Goal: Task Accomplishment & Management: Complete application form

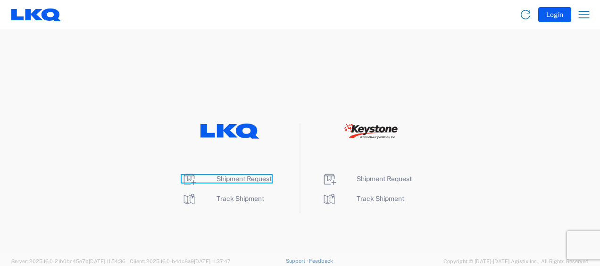
click at [245, 181] on span "Shipment Request" at bounding box center [243, 179] width 55 height 8
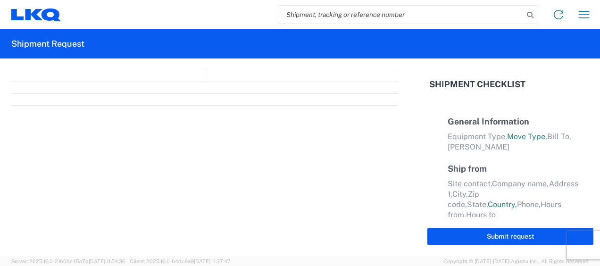
select select "FULL"
select select "LBS"
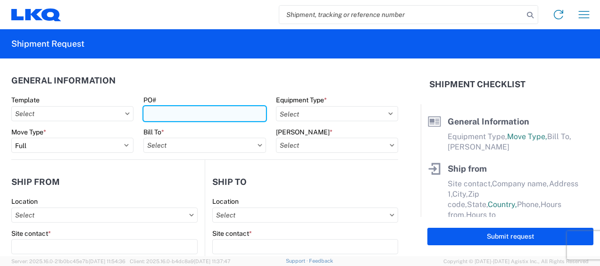
click at [164, 112] on input "PO#" at bounding box center [204, 113] width 122 height 15
type input "t31311"
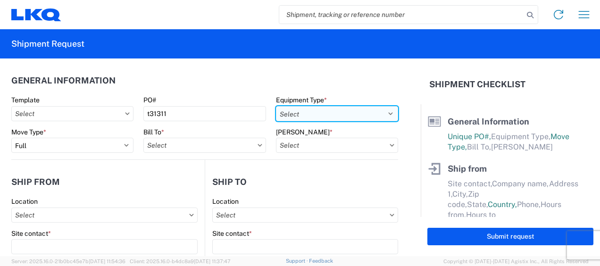
click at [385, 113] on select "Select 53’ Dry Van Flatbed Dropdeck (van) Lowboy (flatbed) Rail" at bounding box center [337, 113] width 122 height 15
select select "STDV"
click at [276, 106] on select "Select 53’ Dry Van Flatbed Dropdeck (van) Lowboy (flatbed) Rail" at bounding box center [337, 113] width 122 height 15
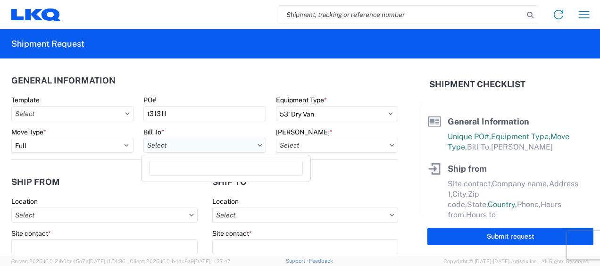
click at [216, 144] on input "Bill To *" at bounding box center [204, 145] width 122 height 15
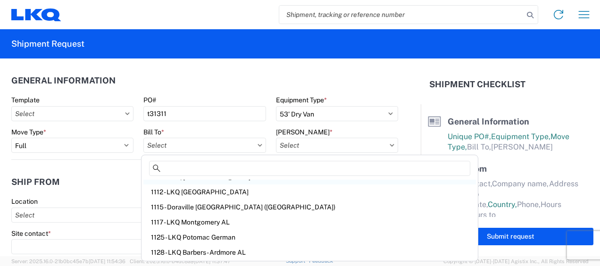
scroll to position [189, 0]
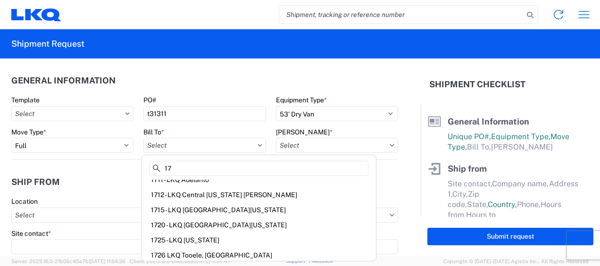
type input "1"
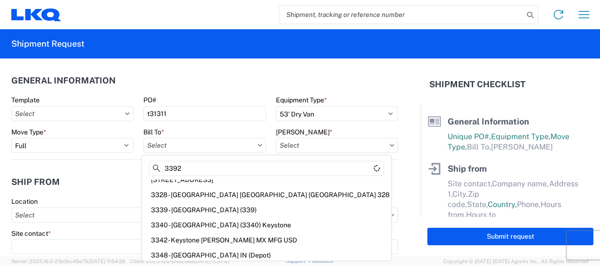
scroll to position [0, 0]
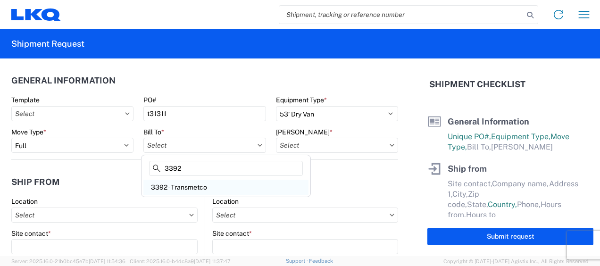
type input "3392"
click at [191, 188] on div "3392 - Transmetco" at bounding box center [225, 187] width 165 height 15
type input "3392 - Transmetco"
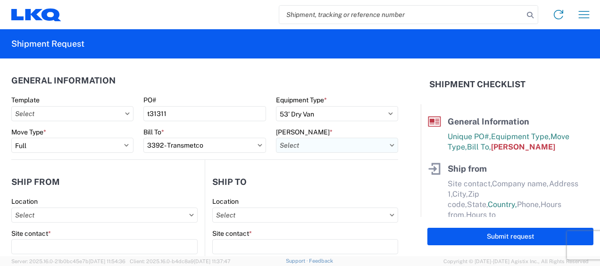
click at [317, 142] on input "[PERSON_NAME] *" at bounding box center [337, 145] width 122 height 15
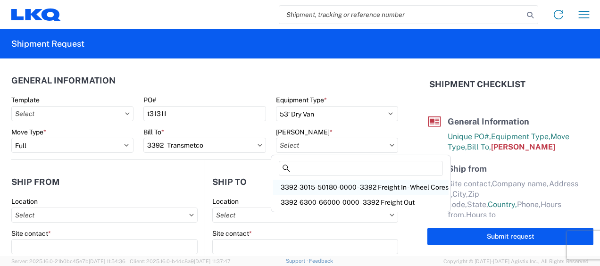
click at [328, 187] on div "3392-3015-50180-0000 - 3392 Freight In - Wheel Cores" at bounding box center [360, 187] width 175 height 15
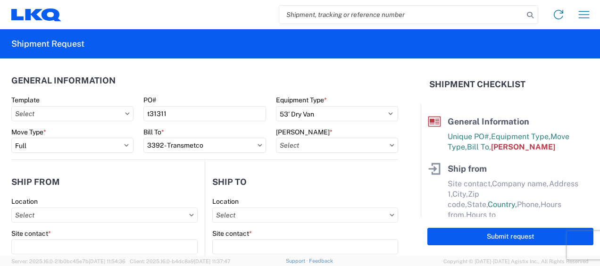
type input "3392-3015-50180-0000 - 3392 Freight In - Wheel Cores"
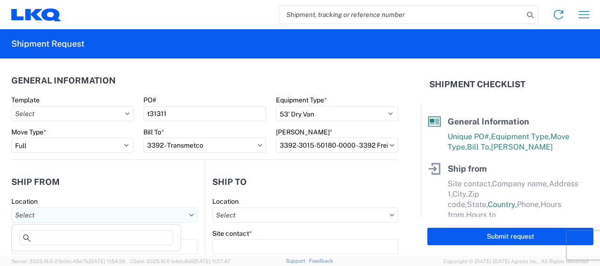
click at [109, 219] on input "Location" at bounding box center [104, 214] width 186 height 15
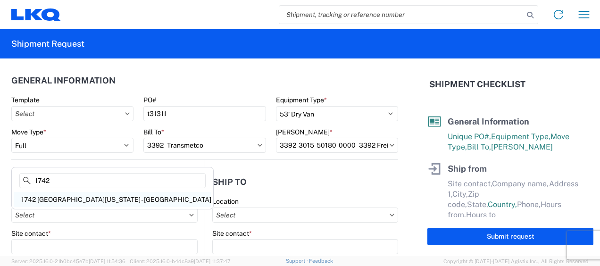
type input "1742"
click at [60, 199] on div "1742 [GEOGRAPHIC_DATA][US_STATE] - [GEOGRAPHIC_DATA]" at bounding box center [113, 199] width 198 height 15
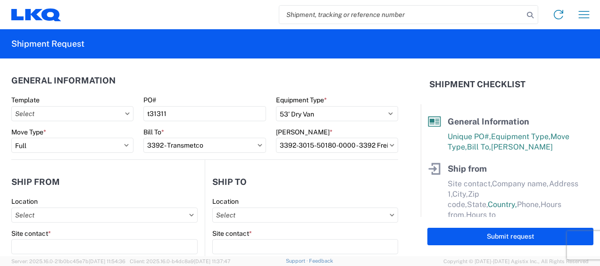
type input "1742 [GEOGRAPHIC_DATA][US_STATE] - [GEOGRAPHIC_DATA]"
type input "[STREET_ADDRESS]"
type input "[PERSON_NAME]"
type input "75172"
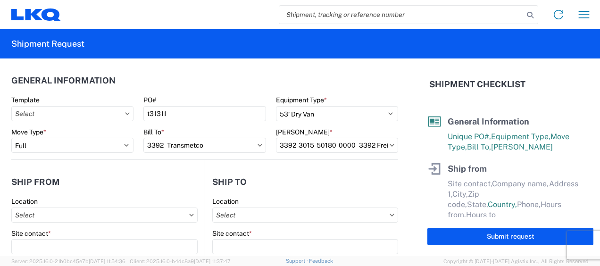
select select "[GEOGRAPHIC_DATA]"
select select "US"
type input "08:00"
type input "17:00"
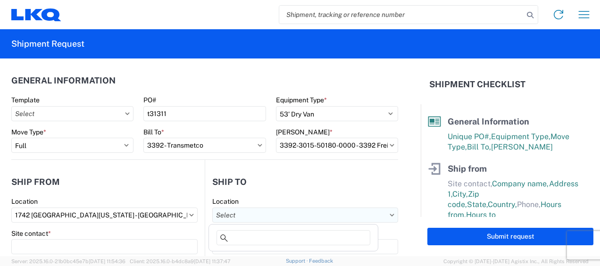
click at [252, 209] on input "Location" at bounding box center [305, 214] width 186 height 15
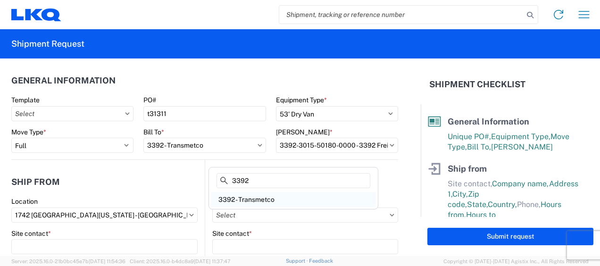
type input "3392"
click at [258, 198] on div "3392 - Transmetco" at bounding box center [293, 199] width 165 height 15
type input "3392 - Transmetco"
type input "LKQ Corporation"
type input "1750 Riverfork Dr"
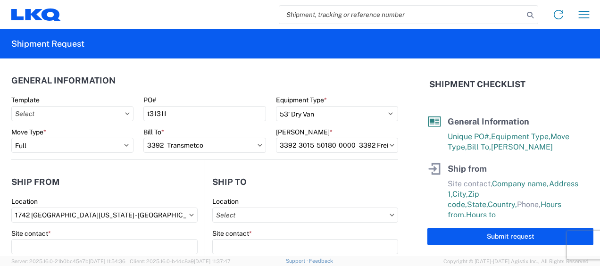
type input "Huntington"
type input "46750"
select select "IN"
select select "US"
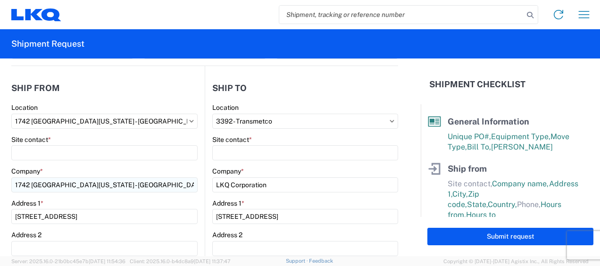
scroll to position [94, 0]
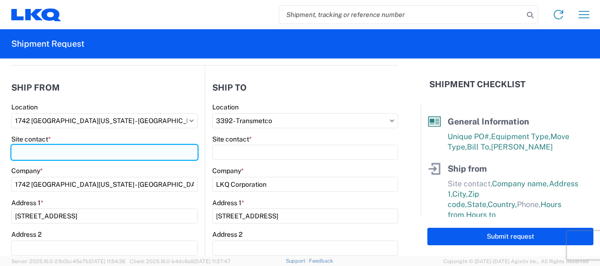
click at [25, 152] on input "Site contact *" at bounding box center [104, 152] width 186 height 15
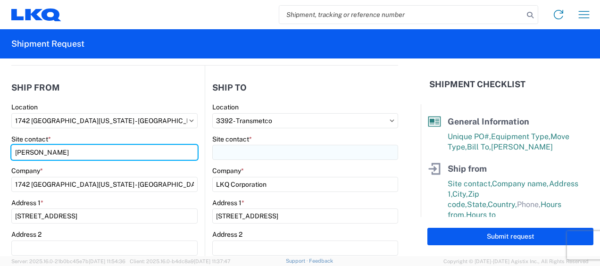
type input "[PERSON_NAME]"
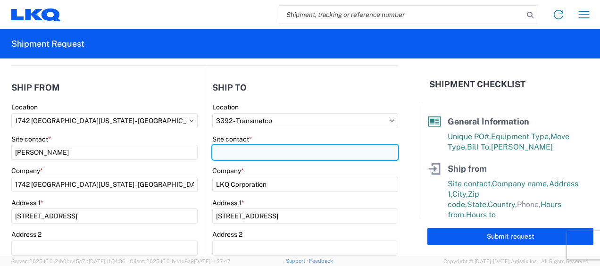
click at [231, 152] on input "Site contact *" at bounding box center [305, 152] width 186 height 15
click at [231, 152] on input "Receving" at bounding box center [305, 152] width 186 height 15
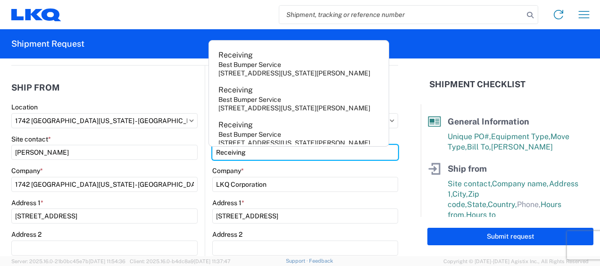
type input "Receiving"
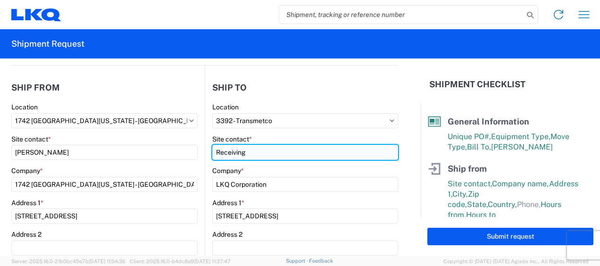
click at [229, 154] on input "Receiving" at bounding box center [305, 152] width 186 height 15
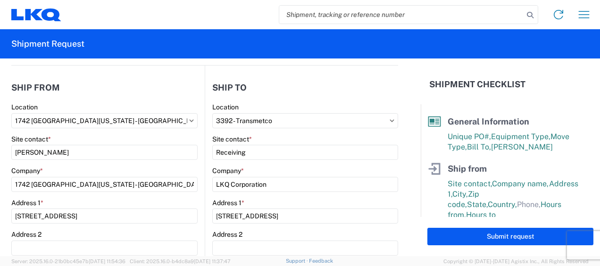
drag, startPoint x: 229, startPoint y: 154, endPoint x: 176, endPoint y: 96, distance: 78.4
click at [176, 96] on header "Ship from" at bounding box center [107, 87] width 193 height 21
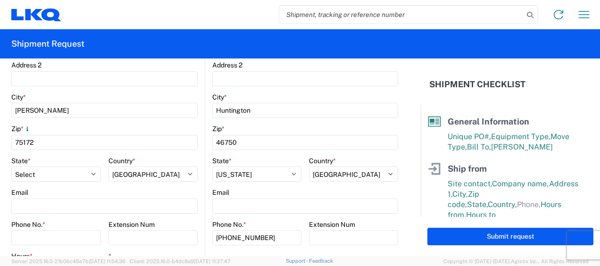
scroll to position [283, 0]
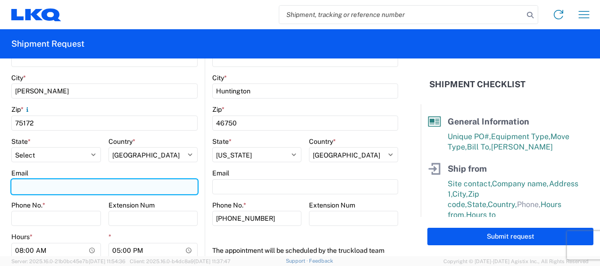
click at [54, 188] on input "Email" at bounding box center [104, 186] width 186 height 15
type input "[EMAIL_ADDRESS][DOMAIN_NAME]"
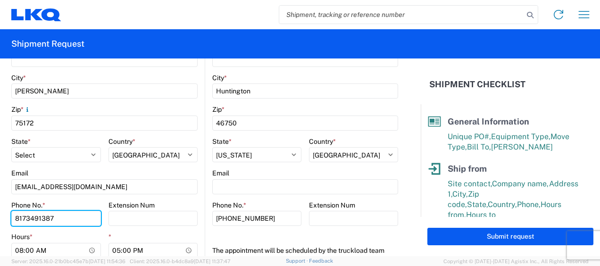
type input "8173491387"
click at [62, 234] on div "Hours *" at bounding box center [56, 236] width 90 height 8
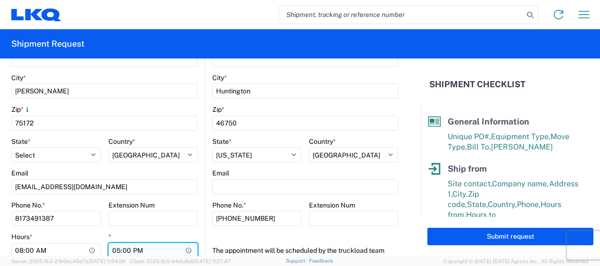
click at [115, 249] on input "17:00" at bounding box center [153, 250] width 90 height 15
type input "15:00"
click at [132, 236] on div "*" at bounding box center [153, 236] width 90 height 8
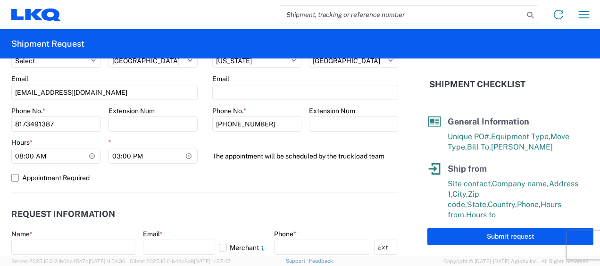
scroll to position [424, 0]
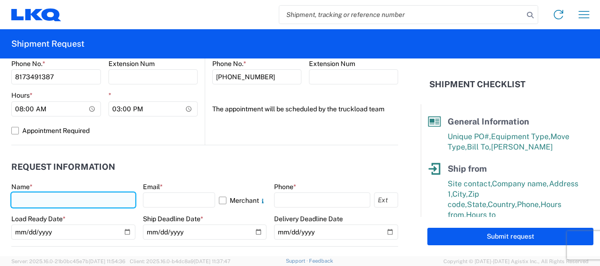
click at [68, 202] on input "text" at bounding box center [73, 199] width 124 height 15
type input "[PERSON_NAME]"
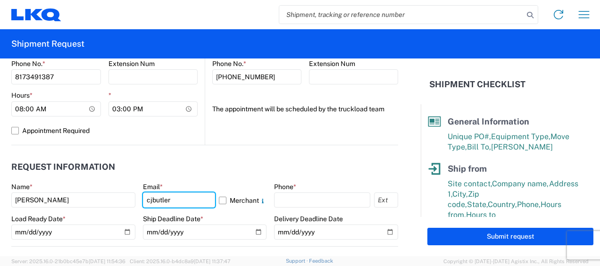
type input "[EMAIL_ADDRESS][DOMAIN_NAME]"
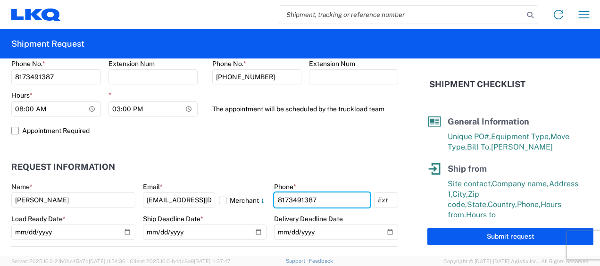
type input "8173491387"
click at [244, 175] on header "Request Information" at bounding box center [204, 166] width 387 height 21
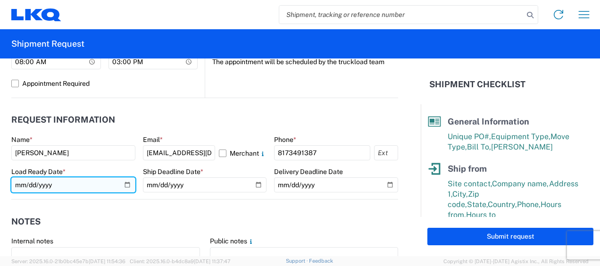
click at [124, 183] on input "date" at bounding box center [73, 184] width 124 height 15
type input "2025-08-18"
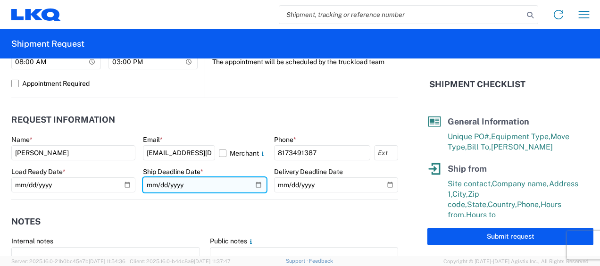
click at [253, 184] on input "date" at bounding box center [205, 184] width 124 height 15
type input "2025-08-18"
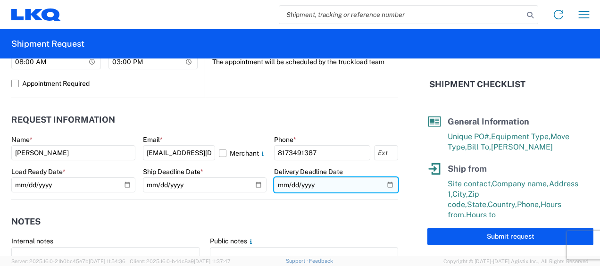
click at [382, 185] on input "date" at bounding box center [336, 184] width 124 height 15
type input "[DATE]"
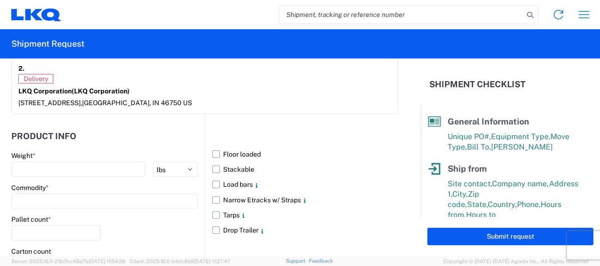
scroll to position [848, 0]
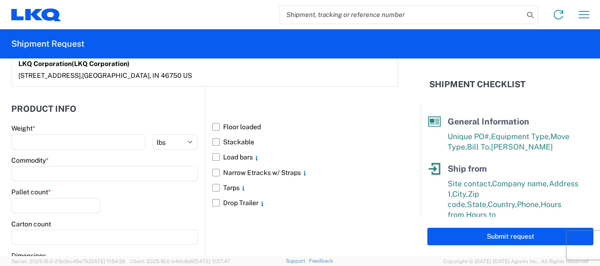
click at [212, 134] on label "Stackable" at bounding box center [305, 141] width 186 height 15
click at [0, 0] on input "Stackable" at bounding box center [0, 0] width 0 height 0
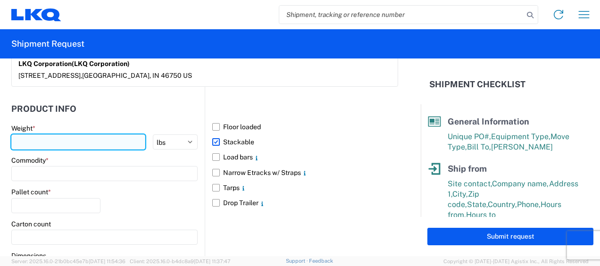
click at [107, 134] on input "number" at bounding box center [78, 141] width 134 height 15
type input "40000"
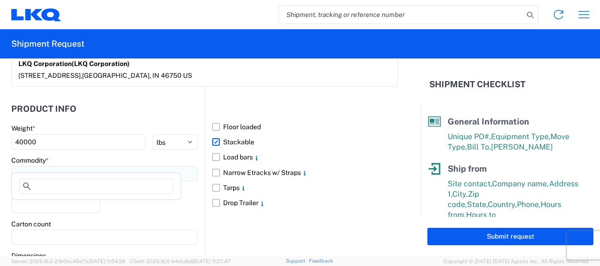
click at [80, 166] on input at bounding box center [104, 173] width 186 height 15
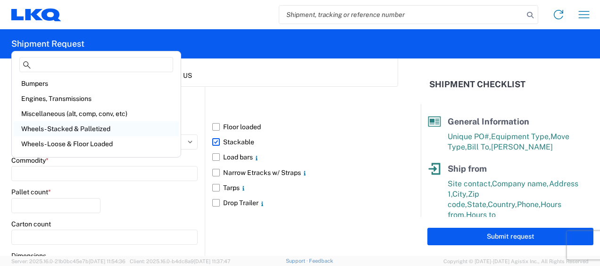
click at [72, 131] on div "Wheels - Stacked & Palletized" at bounding box center [96, 128] width 165 height 15
type input "Wheels - Stacked & Palletized"
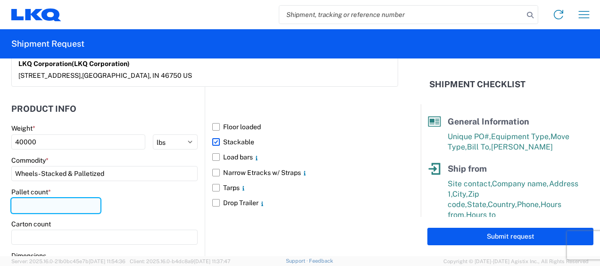
click at [57, 198] on input "number" at bounding box center [55, 205] width 89 height 15
type input "40"
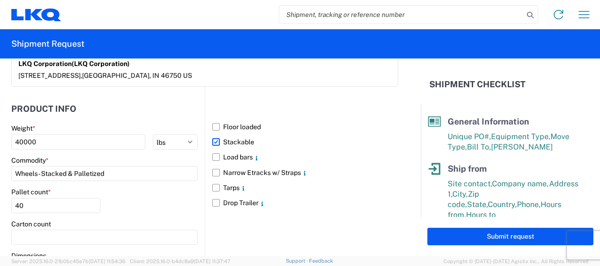
click at [131, 193] on div "Pallet count * 40" at bounding box center [104, 204] width 186 height 32
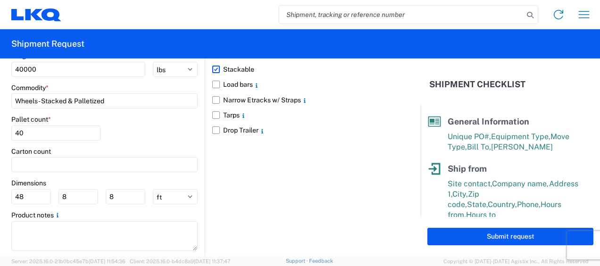
scroll to position [930, 0]
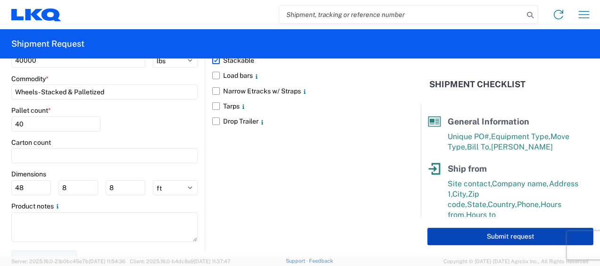
click at [512, 234] on button "Submit request" at bounding box center [510, 236] width 166 height 17
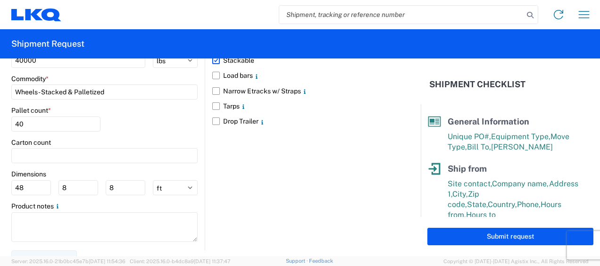
select select "[GEOGRAPHIC_DATA]"
select select "US"
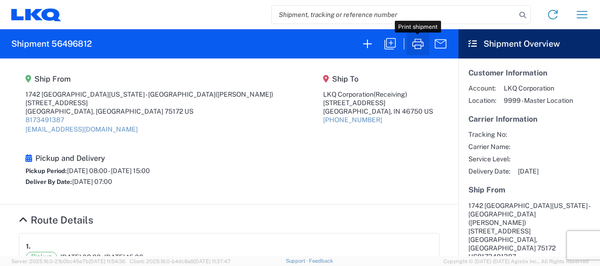
click at [413, 44] on icon "button" at bounding box center [417, 43] width 15 height 15
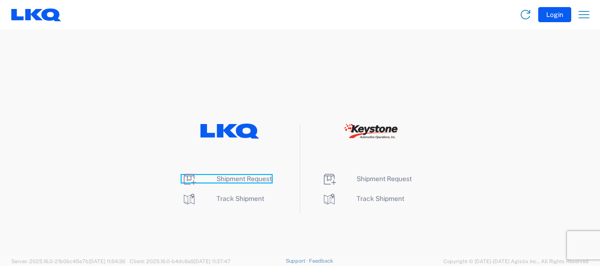
click at [243, 177] on span "Shipment Request" at bounding box center [243, 179] width 55 height 8
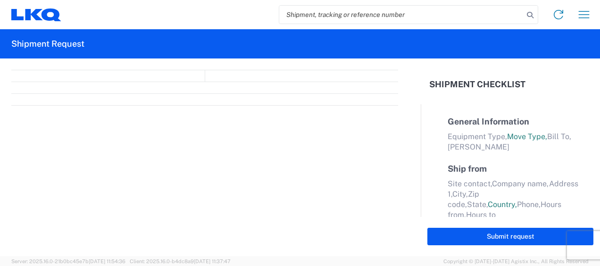
select select "FULL"
select select "LBS"
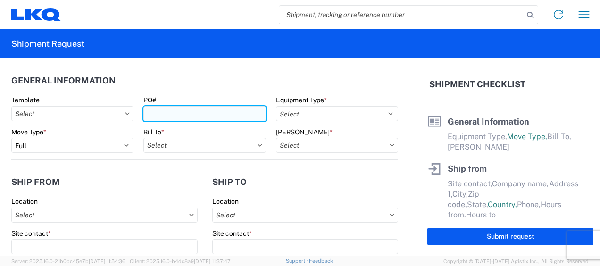
click at [209, 116] on input "PO#" at bounding box center [204, 113] width 122 height 15
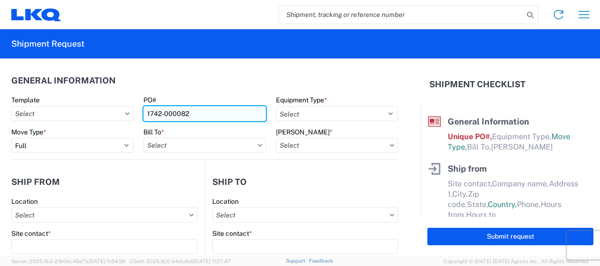
click at [176, 112] on input "1742-000082" at bounding box center [204, 113] width 122 height 15
type input "1742-000183"
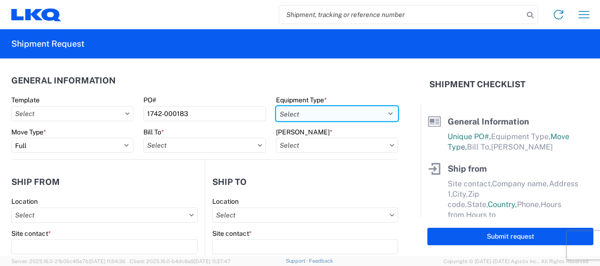
click at [317, 109] on select "Select 53’ Dry Van Flatbed Dropdeck (van) Lowboy (flatbed) Rail" at bounding box center [337, 113] width 122 height 15
select select "STDV"
click at [276, 106] on select "Select 53’ Dry Van Flatbed Dropdeck (van) Lowboy (flatbed) Rail" at bounding box center [337, 113] width 122 height 15
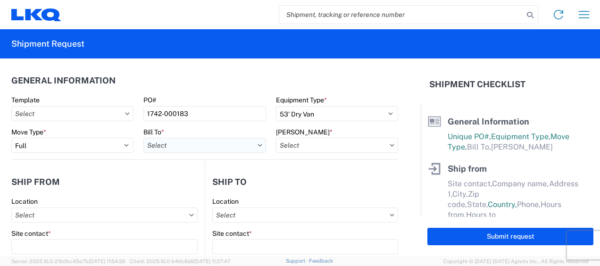
click at [246, 141] on input "Bill To *" at bounding box center [204, 145] width 122 height 15
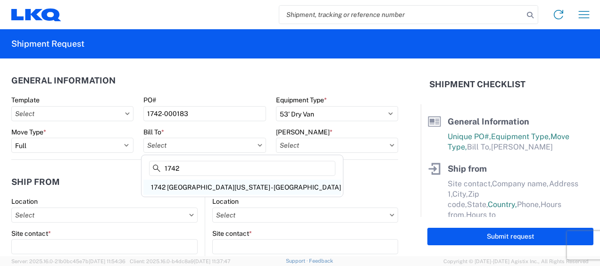
type input "1742"
click at [193, 186] on div "1742 [GEOGRAPHIC_DATA][US_STATE] - [GEOGRAPHIC_DATA]" at bounding box center [242, 187] width 198 height 15
type input "1742 [GEOGRAPHIC_DATA][US_STATE] - [GEOGRAPHIC_DATA]"
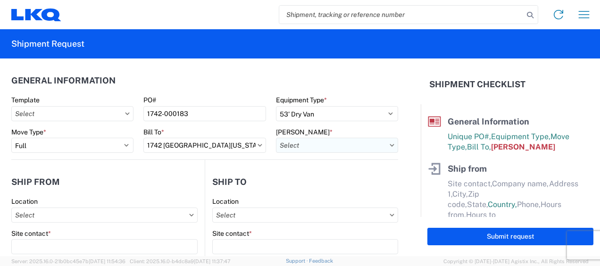
click at [317, 149] on input "[PERSON_NAME] *" at bounding box center [337, 145] width 122 height 15
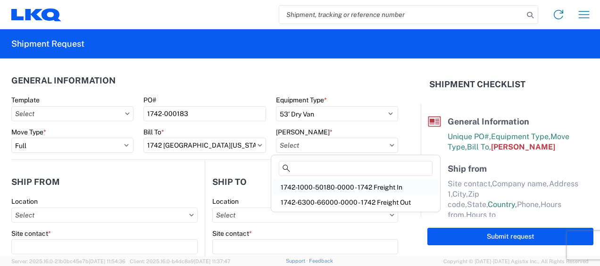
click at [318, 188] on div "1742-1000-50180-0000 - 1742 Freight In" at bounding box center [355, 187] width 165 height 15
type input "1742-1000-50180-0000 - 1742 Freight In"
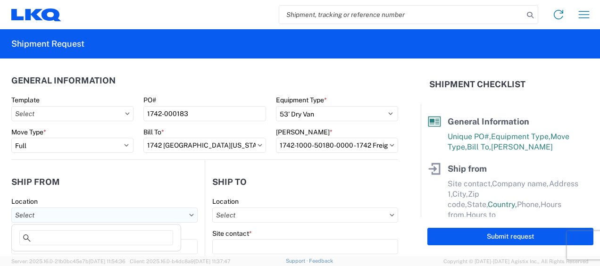
click at [92, 213] on input "Location" at bounding box center [104, 214] width 186 height 15
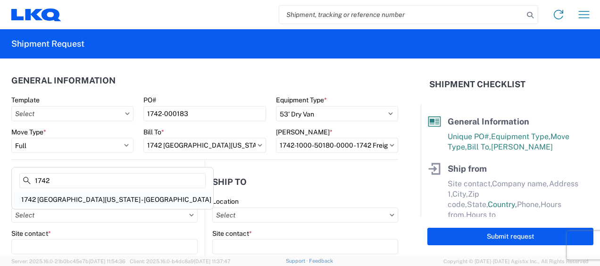
type input "1742"
click at [79, 198] on div "1742 [GEOGRAPHIC_DATA][US_STATE] - [GEOGRAPHIC_DATA]" at bounding box center [113, 199] width 198 height 15
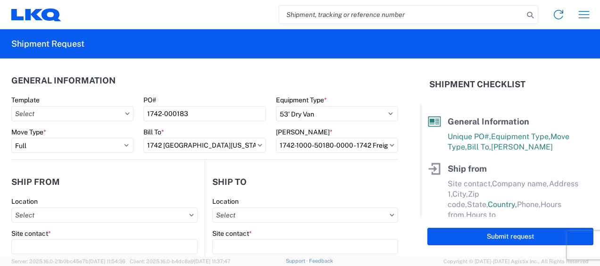
type input "1742 [GEOGRAPHIC_DATA][US_STATE] - [GEOGRAPHIC_DATA]"
type input "[STREET_ADDRESS]"
type input "[PERSON_NAME]"
type input "75172"
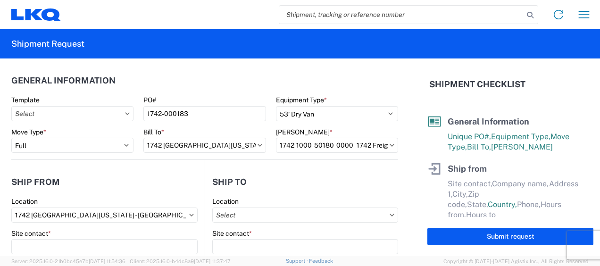
select select "[GEOGRAPHIC_DATA]"
select select "US"
type input "08:00"
type input "17:00"
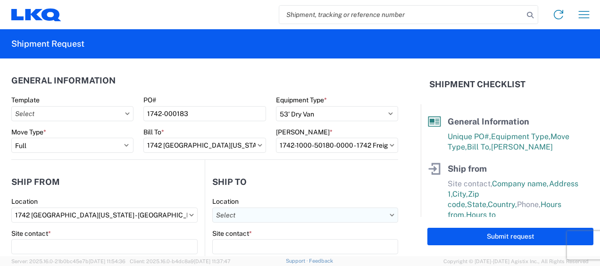
click at [266, 213] on input "Location" at bounding box center [305, 214] width 186 height 15
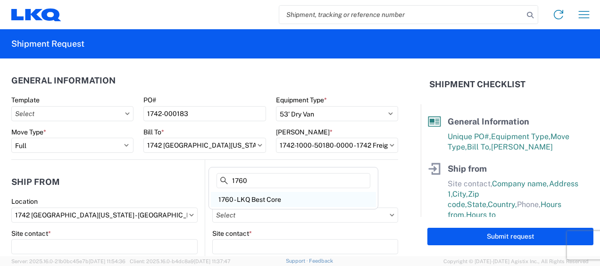
type input "1760"
click at [263, 196] on div "1760 - LKQ Best Core" at bounding box center [293, 199] width 165 height 15
type input "1760 - LKQ Best Core"
type input "LKQ Corporation"
type input "[STREET_ADDRESS]"
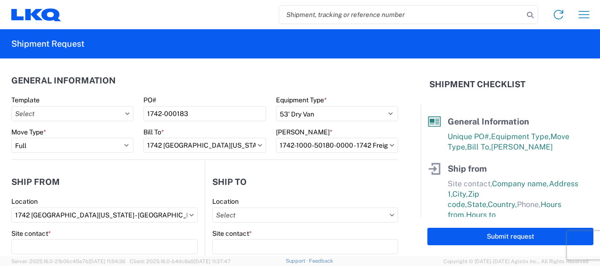
type input "[GEOGRAPHIC_DATA]"
type input "77038"
select select "[GEOGRAPHIC_DATA]"
select select "US"
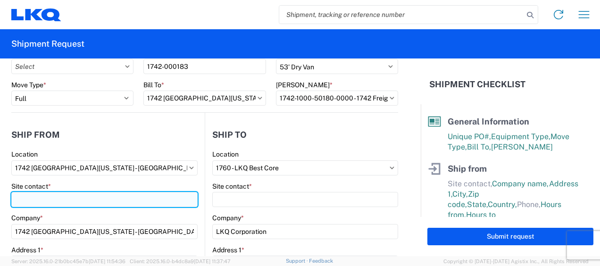
click at [99, 200] on input "Site contact *" at bounding box center [104, 199] width 186 height 15
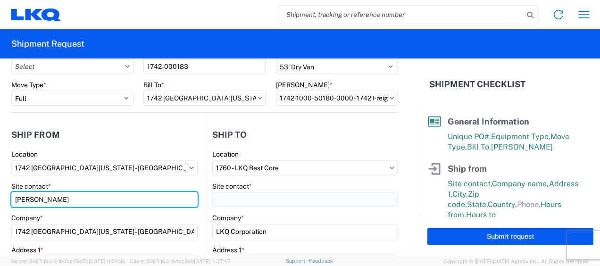
type input "[PERSON_NAME]"
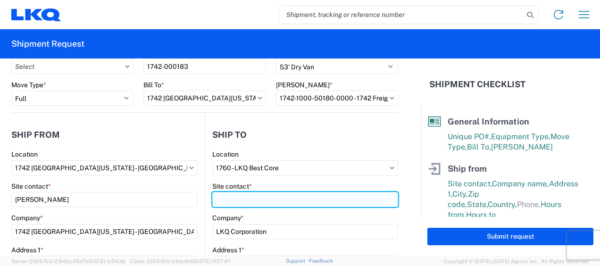
click at [248, 198] on input "Site contact *" at bounding box center [305, 199] width 186 height 15
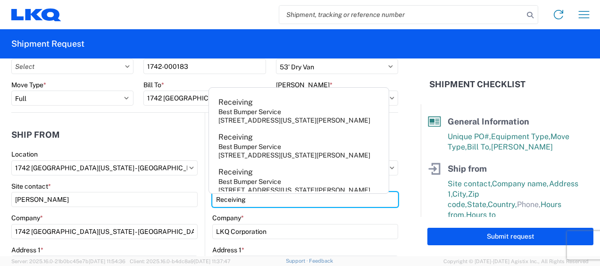
type input "Receiving"
click at [121, 211] on agx-form-control-wrapper-v2 "Site contact * Christopher Butler" at bounding box center [104, 198] width 186 height 32
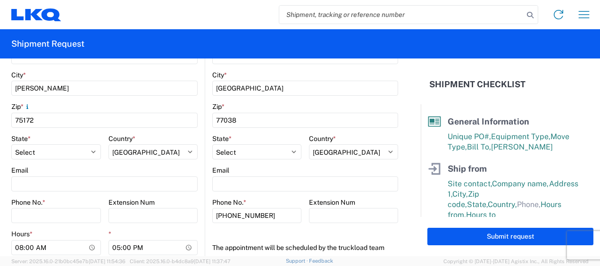
scroll to position [330, 0]
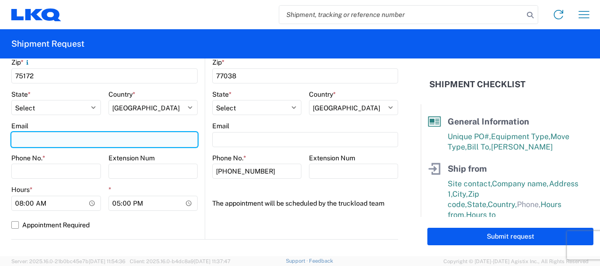
click at [41, 140] on input "Email" at bounding box center [104, 139] width 186 height 15
type input "[EMAIL_ADDRESS][DOMAIN_NAME]"
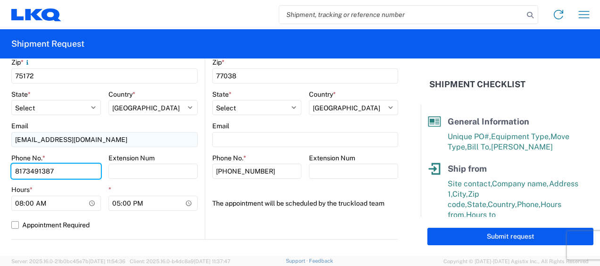
type input "8173491387"
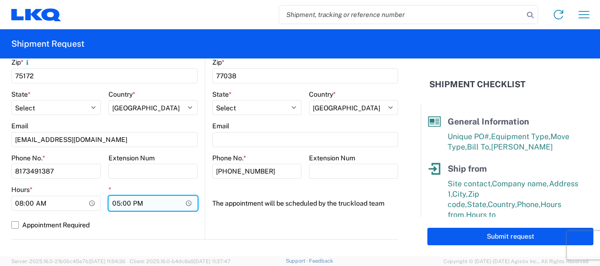
click at [113, 203] on input "17:00" at bounding box center [153, 203] width 90 height 15
type input "15:00"
click at [130, 235] on div "1742 Location 1742 North Texas - Wilmer Site contact * Christopher Butler Compa…" at bounding box center [104, 53] width 186 height 372
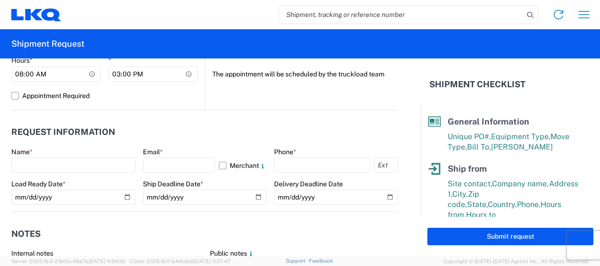
scroll to position [471, 0]
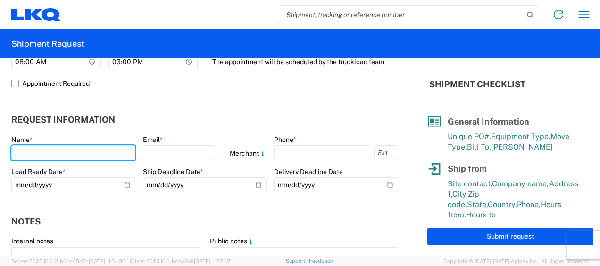
click at [50, 149] on input "text" at bounding box center [73, 152] width 124 height 15
type input "[PERSON_NAME]"
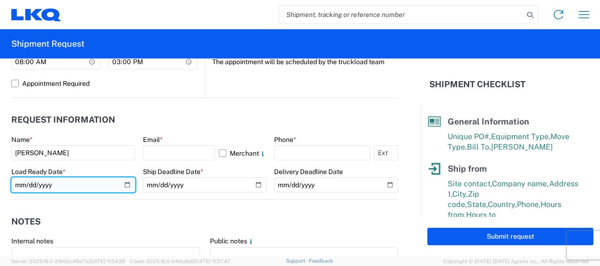
click at [123, 184] on input "date" at bounding box center [73, 184] width 124 height 15
click at [128, 181] on input "2025-08-18" at bounding box center [73, 184] width 124 height 15
type input "[DATE]"
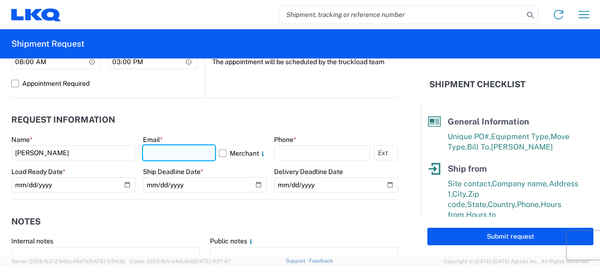
click at [170, 151] on input "text" at bounding box center [179, 152] width 73 height 15
type input "[EMAIL_ADDRESS][DOMAIN_NAME]"
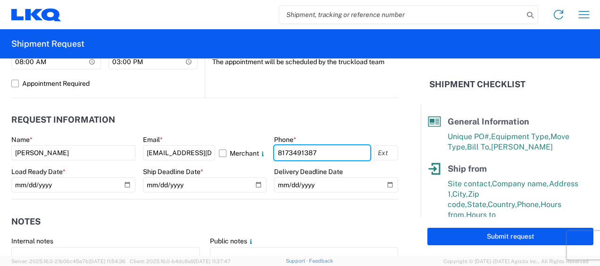
type input "8173491387"
click at [298, 115] on header "Request Information" at bounding box center [204, 119] width 387 height 21
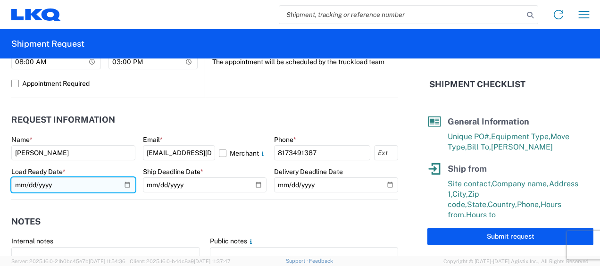
click at [125, 183] on input "[DATE]" at bounding box center [73, 184] width 124 height 15
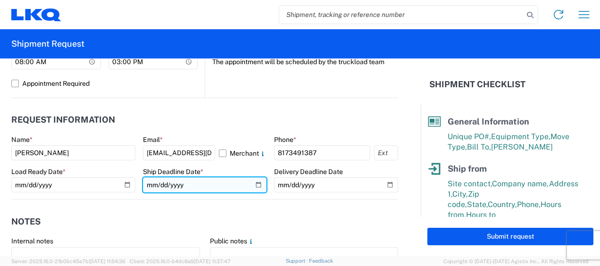
click at [255, 186] on input "date" at bounding box center [205, 184] width 124 height 15
type input "[DATE]"
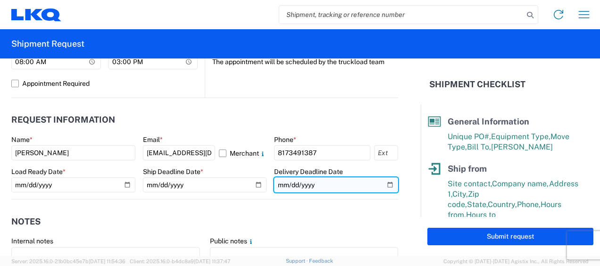
click at [380, 183] on input "date" at bounding box center [336, 184] width 124 height 15
type input "[DATE]"
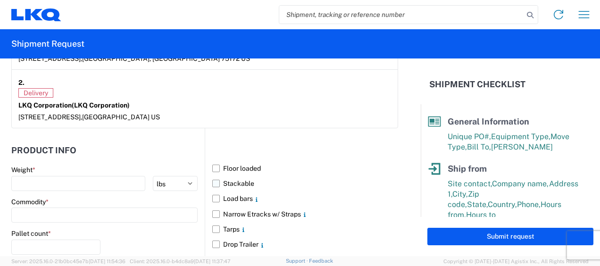
scroll to position [801, 0]
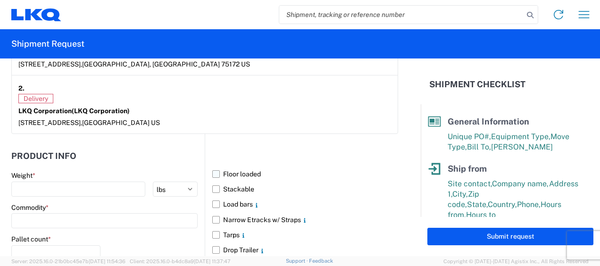
click at [212, 166] on label "Floor loaded" at bounding box center [305, 173] width 186 height 15
click at [0, 0] on input "Floor loaded" at bounding box center [0, 0] width 0 height 0
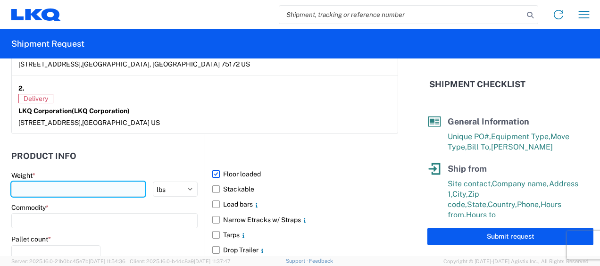
click at [89, 181] on input "number" at bounding box center [78, 188] width 134 height 15
type input "40000"
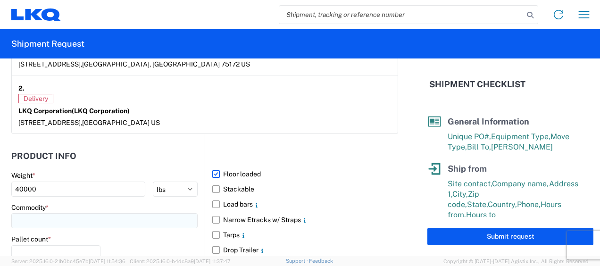
click at [52, 213] on input at bounding box center [104, 220] width 186 height 15
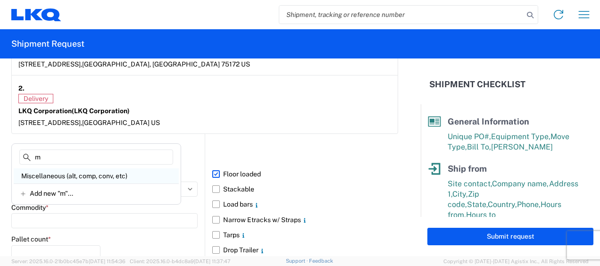
type input "m"
click at [45, 176] on div "Miscellaneous (alt, comp, conv, etc)" at bounding box center [96, 175] width 165 height 15
type input "Miscellaneous (alt, comp, conv, etc)"
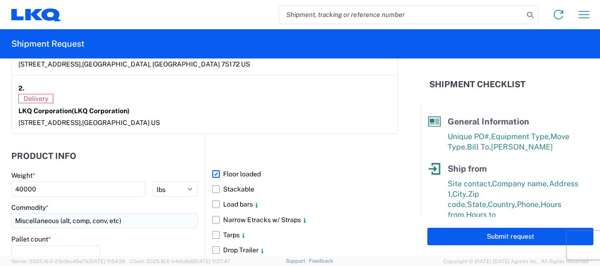
scroll to position [848, 0]
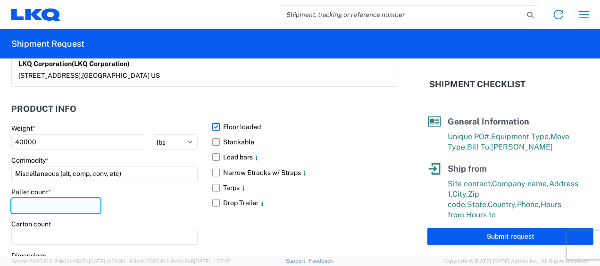
click at [36, 198] on input "number" at bounding box center [55, 205] width 89 height 15
type input "28"
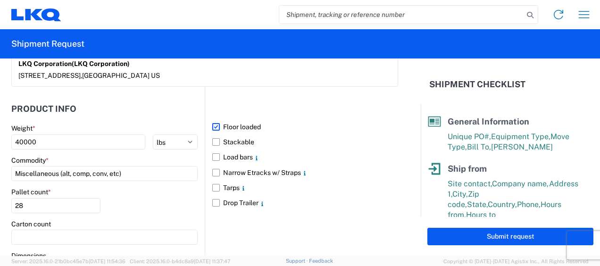
click at [132, 194] on div "Pallet count * 28" at bounding box center [104, 204] width 186 height 32
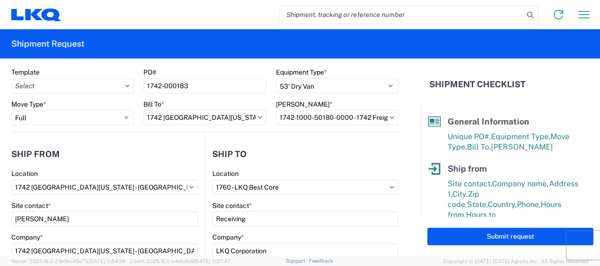
scroll to position [0, 0]
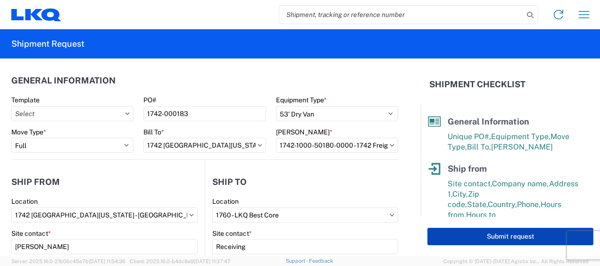
click at [518, 234] on button "Submit request" at bounding box center [510, 236] width 166 height 17
select select "[GEOGRAPHIC_DATA]"
select select "US"
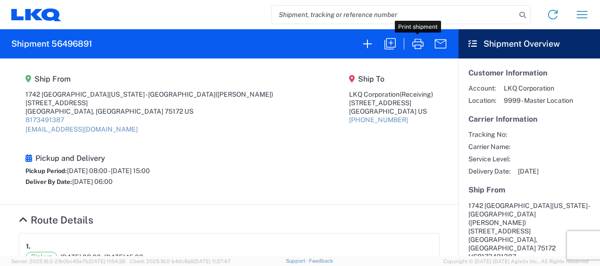
drag, startPoint x: 420, startPoint y: 46, endPoint x: 419, endPoint y: 63, distance: 17.0
click at [417, 53] on button "button" at bounding box center [417, 44] width 23 height 23
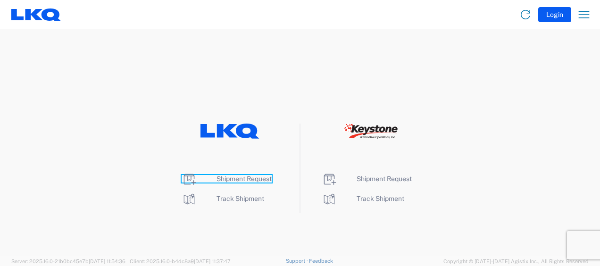
click at [239, 178] on span "Shipment Request" at bounding box center [243, 179] width 55 height 8
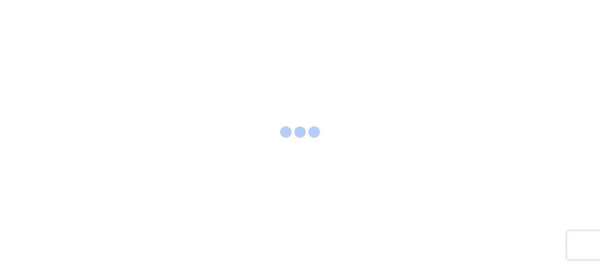
select select "FULL"
select select "LBS"
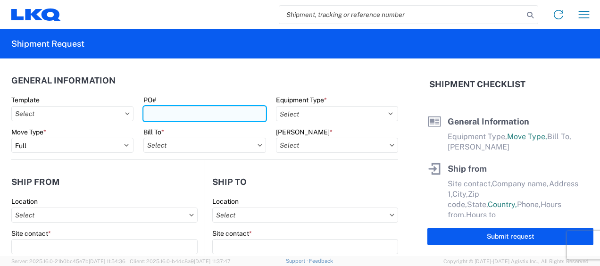
click at [210, 112] on input "PO#" at bounding box center [204, 113] width 122 height 15
type input "1742-000183"
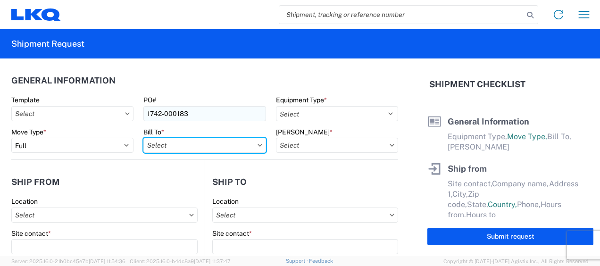
type input "1742 [GEOGRAPHIC_DATA][US_STATE] - [GEOGRAPHIC_DATA]"
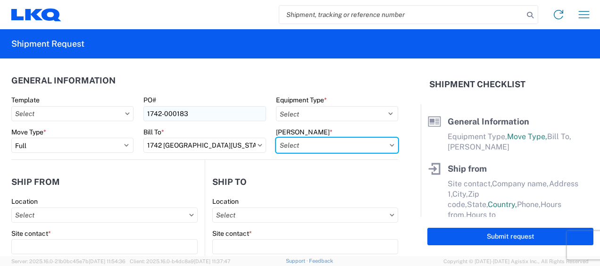
type input "1742-1000-50180-0000 - 1742 Freight In"
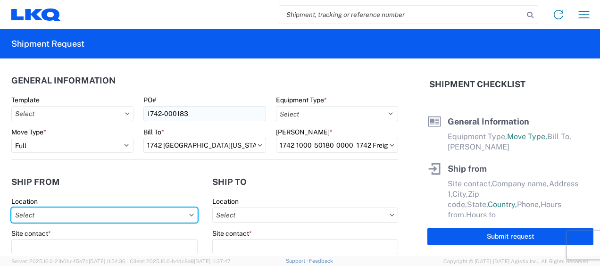
type input "1742 [GEOGRAPHIC_DATA][US_STATE] - [GEOGRAPHIC_DATA]"
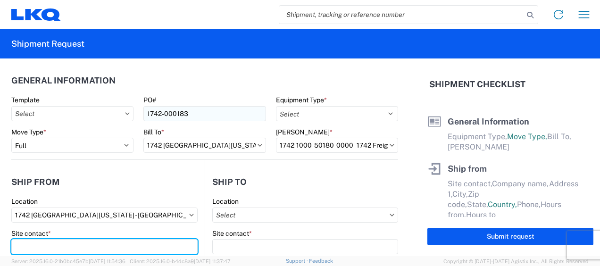
type input "[PERSON_NAME]"
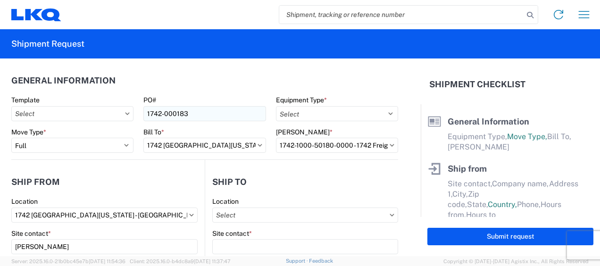
type input "1742 [GEOGRAPHIC_DATA][US_STATE] - [GEOGRAPHIC_DATA]"
type input "[STREET_ADDRESS]"
type input "[PERSON_NAME]"
type input "75172"
select select "[GEOGRAPHIC_DATA]"
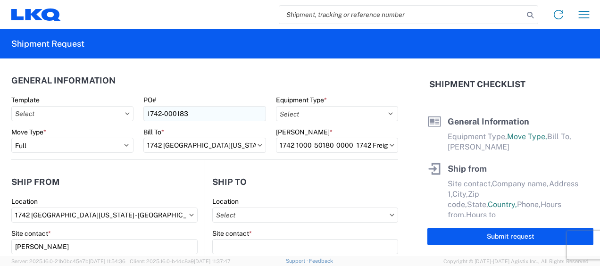
type input "[EMAIL_ADDRESS][DOMAIN_NAME]"
type input "8173491387"
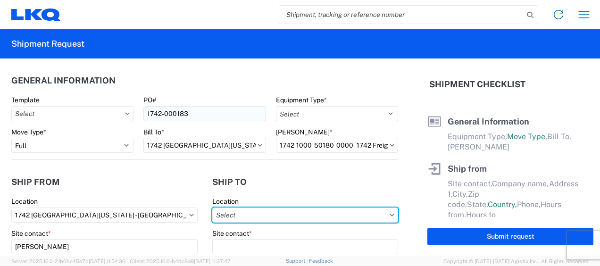
type input "1760 - LKQ Best Core"
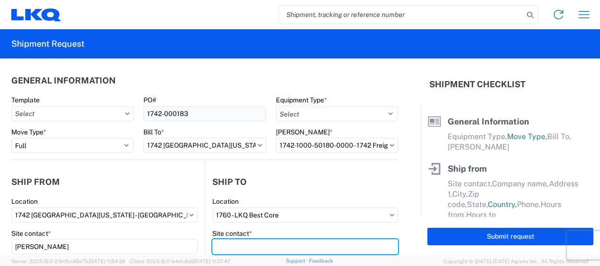
type input "Receiving"
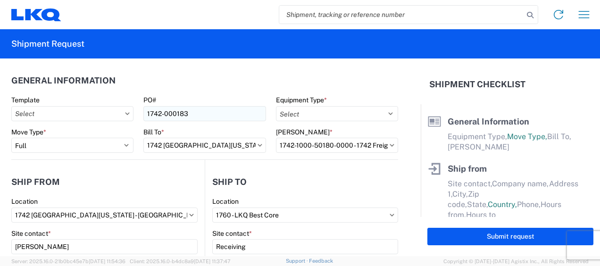
type input "LKQ Corporation"
type input "[STREET_ADDRESS]"
type input "[GEOGRAPHIC_DATA]"
type input "77038"
select select "[GEOGRAPHIC_DATA]"
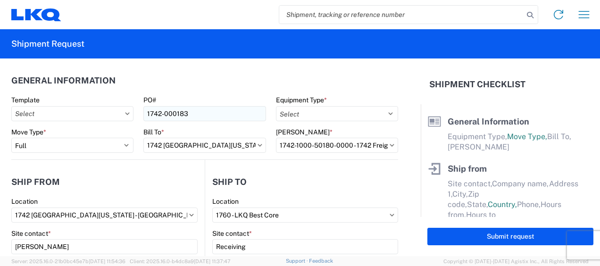
type input "[PHONE_NUMBER]"
type input "[PERSON_NAME]"
type input "[EMAIL_ADDRESS][DOMAIN_NAME]"
type input "8173491387"
type input "[DATE]"
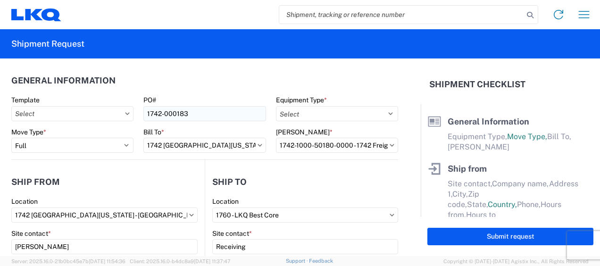
type input "[DATE]"
type input "40000"
type input "Miscellaneous (alt, comp, conv, etc)"
type input "28"
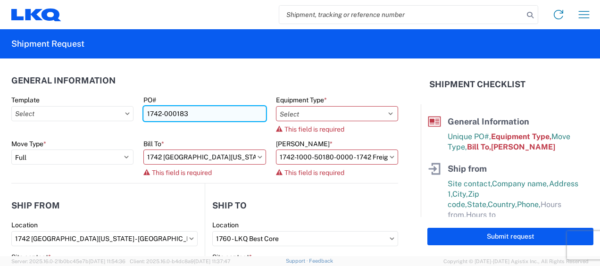
click at [190, 115] on input "1742-000183" at bounding box center [204, 113] width 122 height 15
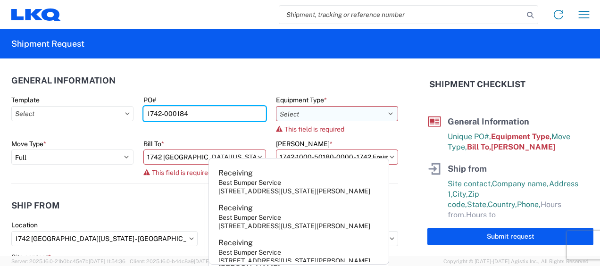
type input "1742-000184"
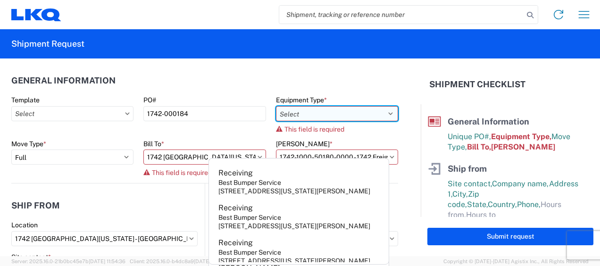
click at [289, 111] on select "Select 53’ Dry Van Flatbed Dropdeck (van) Lowboy (flatbed) Rail" at bounding box center [337, 113] width 122 height 15
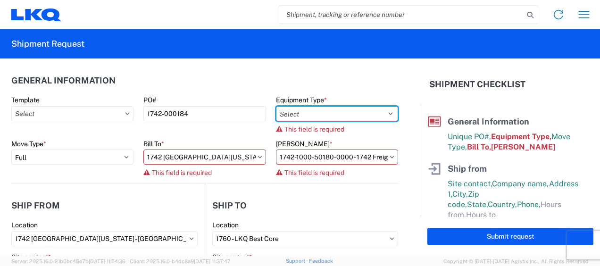
select select "STDV"
click at [276, 106] on select "Select 53’ Dry Van Flatbed Dropdeck (van) Lowboy (flatbed) Rail" at bounding box center [337, 113] width 122 height 15
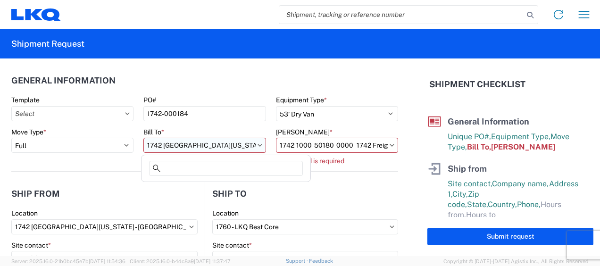
click at [203, 148] on input "1742 [GEOGRAPHIC_DATA][US_STATE] - [GEOGRAPHIC_DATA]" at bounding box center [204, 145] width 122 height 15
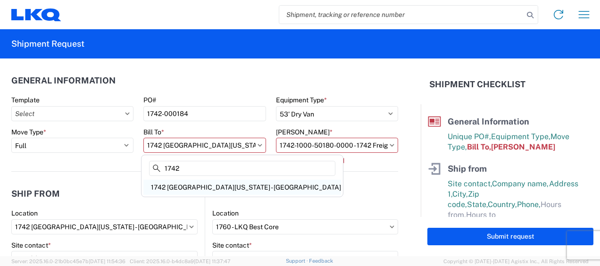
type input "1742"
click at [194, 185] on div "1742 [GEOGRAPHIC_DATA][US_STATE] - [GEOGRAPHIC_DATA]" at bounding box center [242, 187] width 198 height 15
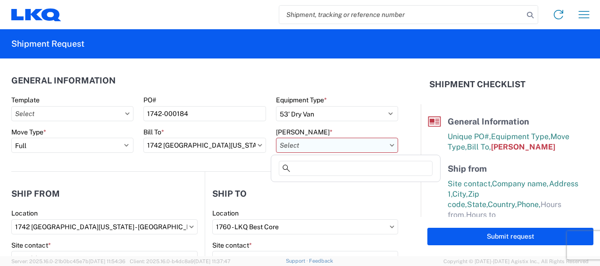
click at [318, 143] on input "[PERSON_NAME] *" at bounding box center [337, 145] width 122 height 15
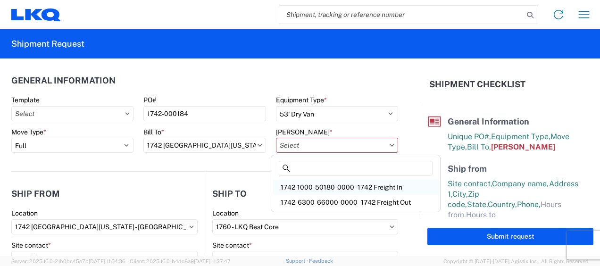
click at [314, 184] on div "1742-1000-50180-0000 - 1742 Freight In" at bounding box center [355, 187] width 165 height 15
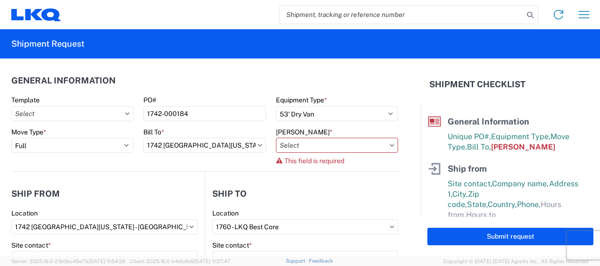
type input "1742-1000-50180-0000 - 1742 Freight In"
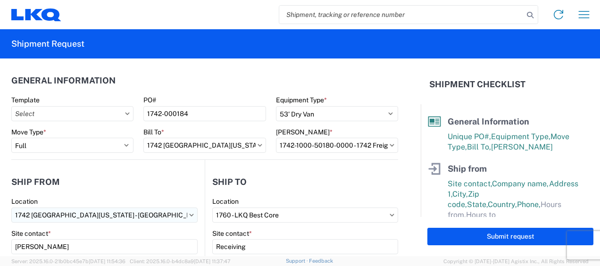
click at [115, 218] on input "1742 [GEOGRAPHIC_DATA][US_STATE] - [GEOGRAPHIC_DATA]" at bounding box center [104, 214] width 186 height 15
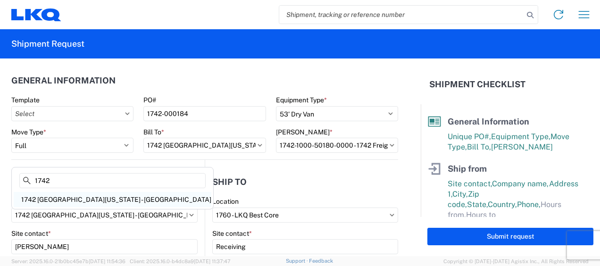
type input "1742"
click at [73, 199] on div "1742 [GEOGRAPHIC_DATA][US_STATE] - [GEOGRAPHIC_DATA]" at bounding box center [113, 199] width 198 height 15
select select "US"
type input "08:00"
type input "17:00"
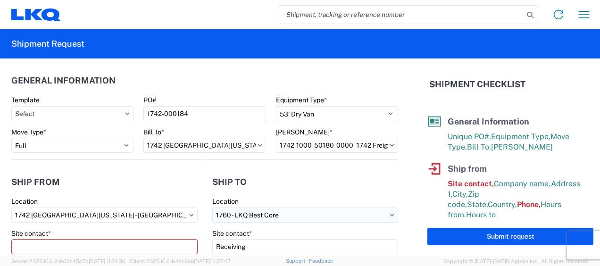
click at [261, 217] on input "1760 - LKQ Best Core" at bounding box center [305, 214] width 186 height 15
type input "1760"
click at [249, 195] on div "1760 - LKQ Best Core" at bounding box center [293, 199] width 165 height 15
select select "[GEOGRAPHIC_DATA]"
select select "US"
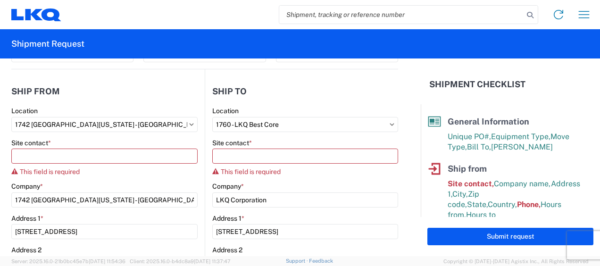
scroll to position [94, 0]
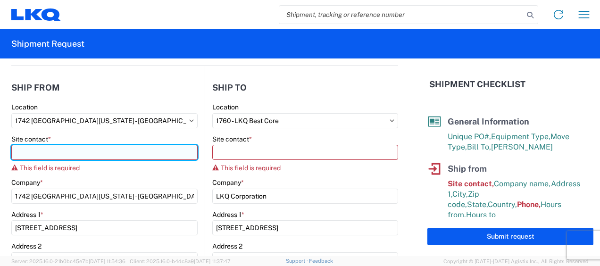
click at [104, 148] on input "Site contact *" at bounding box center [104, 152] width 186 height 15
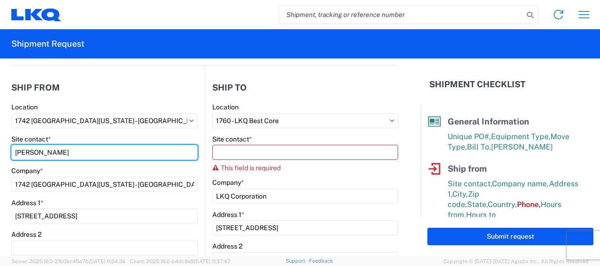
type input "[PERSON_NAME]"
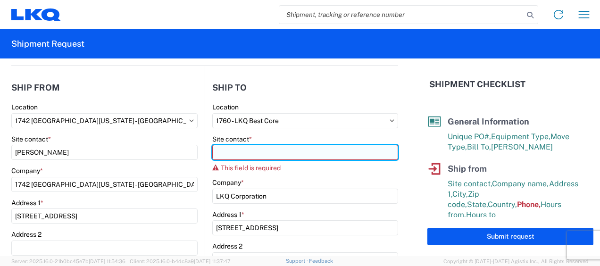
click at [235, 150] on input "Site contact *" at bounding box center [305, 152] width 186 height 15
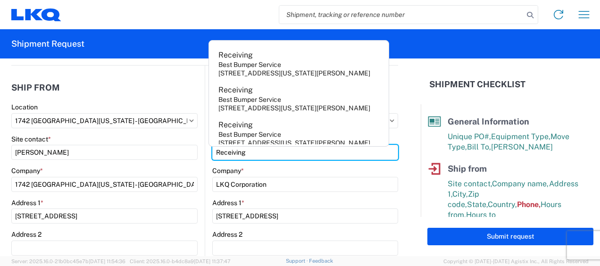
type input "Receiving"
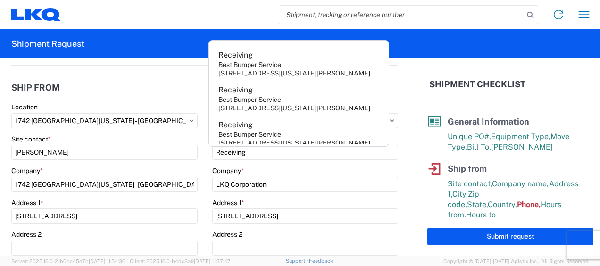
click at [265, 168] on div "Company *" at bounding box center [305, 170] width 186 height 8
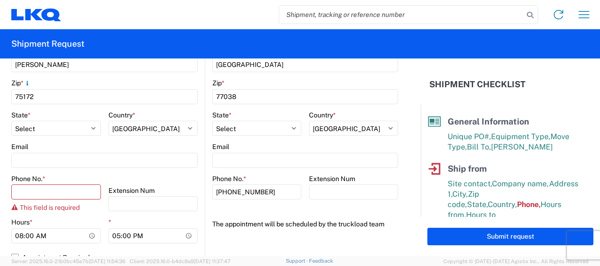
scroll to position [330, 0]
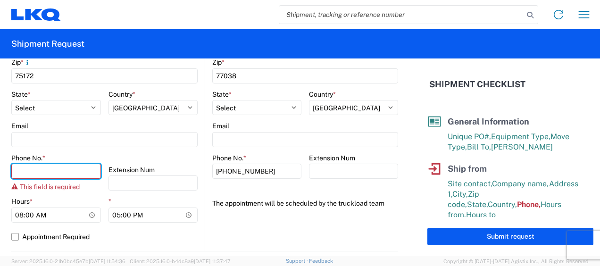
click at [15, 170] on input "Phone No. *" at bounding box center [56, 171] width 90 height 15
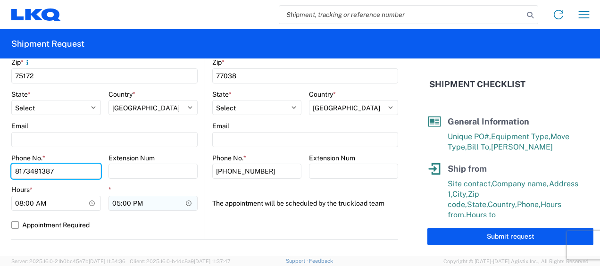
type input "8173491387"
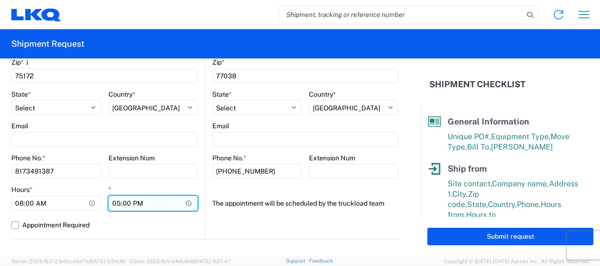
click at [114, 203] on input "17:00" at bounding box center [153, 203] width 90 height 15
type input "15:00"
click at [115, 222] on label "Appointment Required" at bounding box center [104, 224] width 186 height 15
click at [0, 0] on input "Appointment Required" at bounding box center [0, 0] width 0 height 0
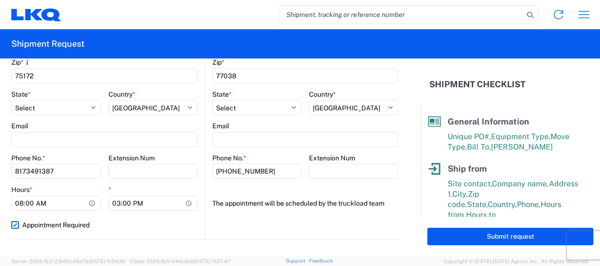
select select "US"
click at [11, 223] on label "Appointment Required" at bounding box center [104, 224] width 186 height 15
click at [0, 0] on input "Appointment Required" at bounding box center [0, 0] width 0 height 0
select select "US"
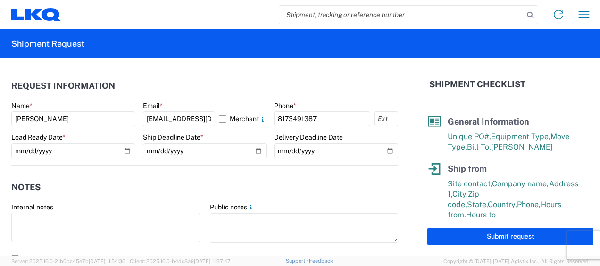
scroll to position [519, 0]
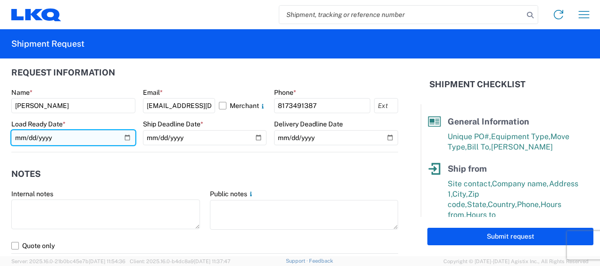
click at [123, 137] on input "[DATE]" at bounding box center [73, 137] width 124 height 15
type input "[DATE]"
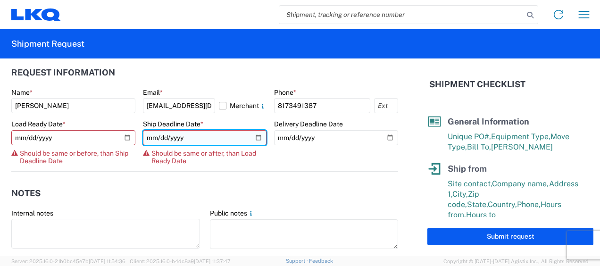
click at [249, 136] on input "[DATE]" at bounding box center [205, 137] width 124 height 15
type input "[DATE]"
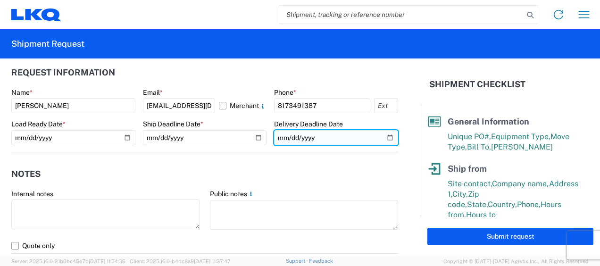
click at [382, 138] on input "[DATE]" at bounding box center [336, 137] width 124 height 15
type input "[DATE]"
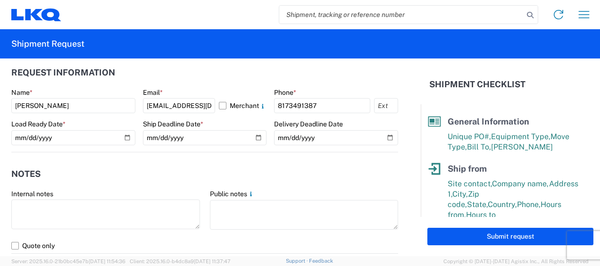
click at [331, 166] on header "Notes" at bounding box center [204, 174] width 387 height 21
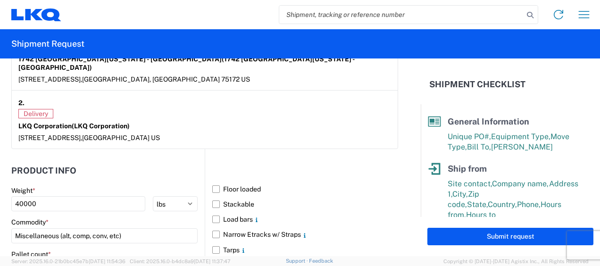
scroll to position [801, 0]
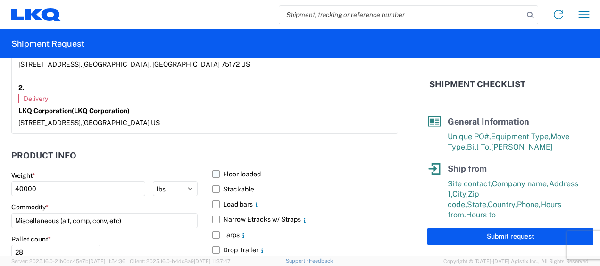
click at [212, 166] on label "Floor loaded" at bounding box center [305, 173] width 186 height 15
click at [0, 0] on input "Floor loaded" at bounding box center [0, 0] width 0 height 0
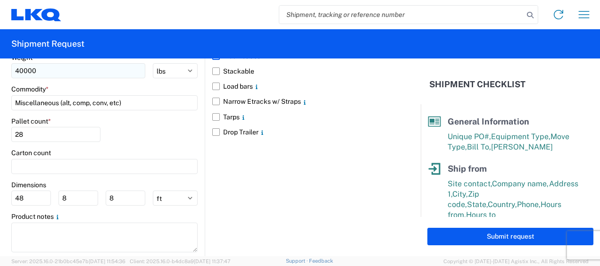
scroll to position [930, 0]
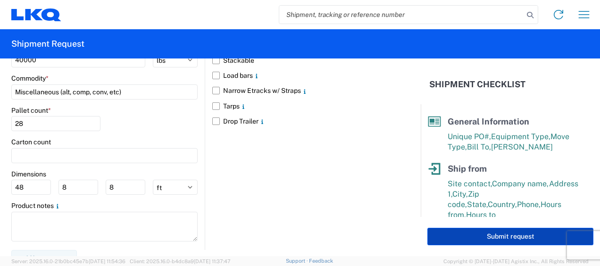
click at [500, 236] on button "Submit request" at bounding box center [510, 236] width 166 height 17
select select "US"
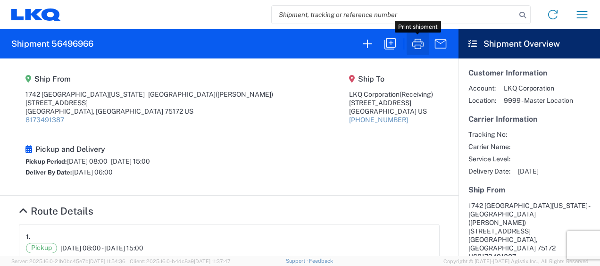
click at [418, 42] on icon "button" at bounding box center [417, 44] width 11 height 10
